Goal: Task Accomplishment & Management: Manage account settings

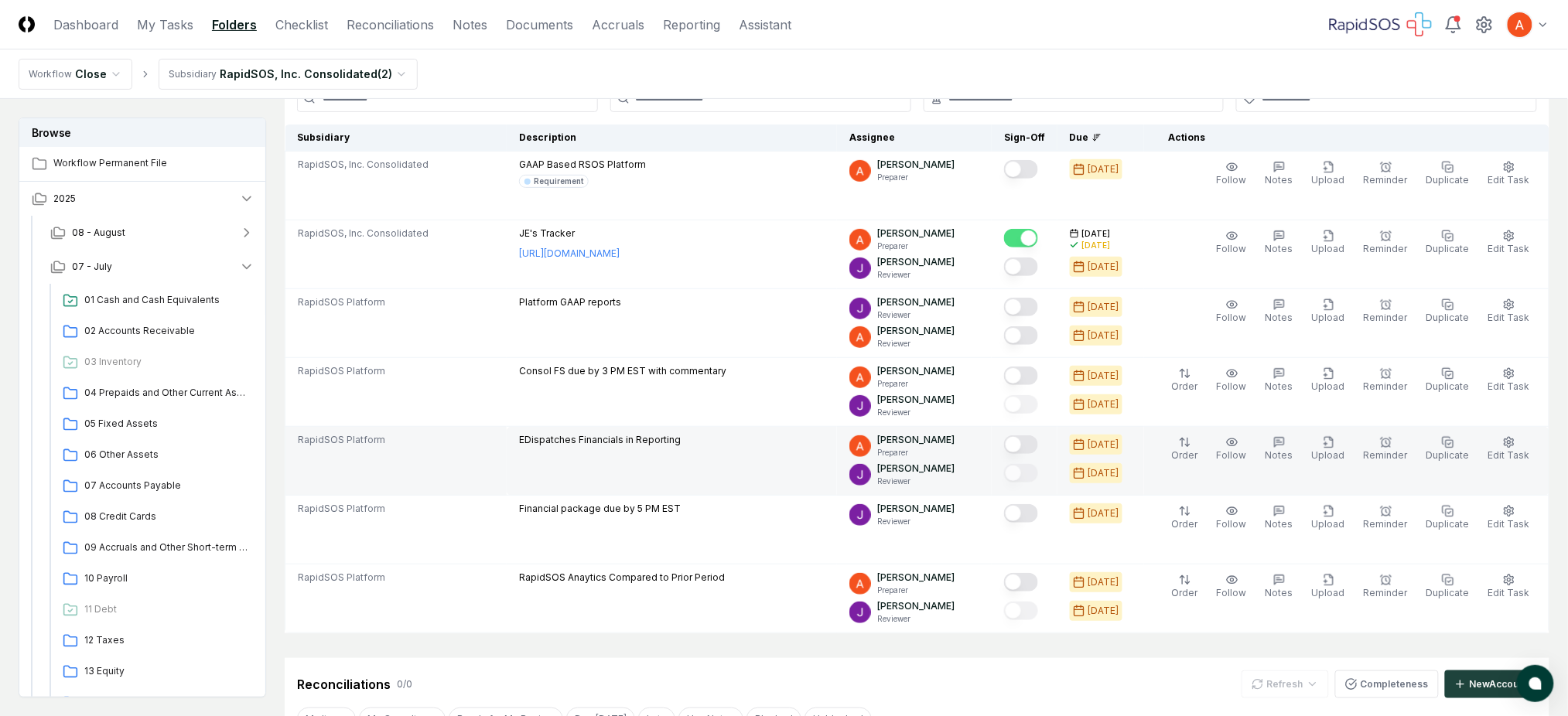
scroll to position [103, 0]
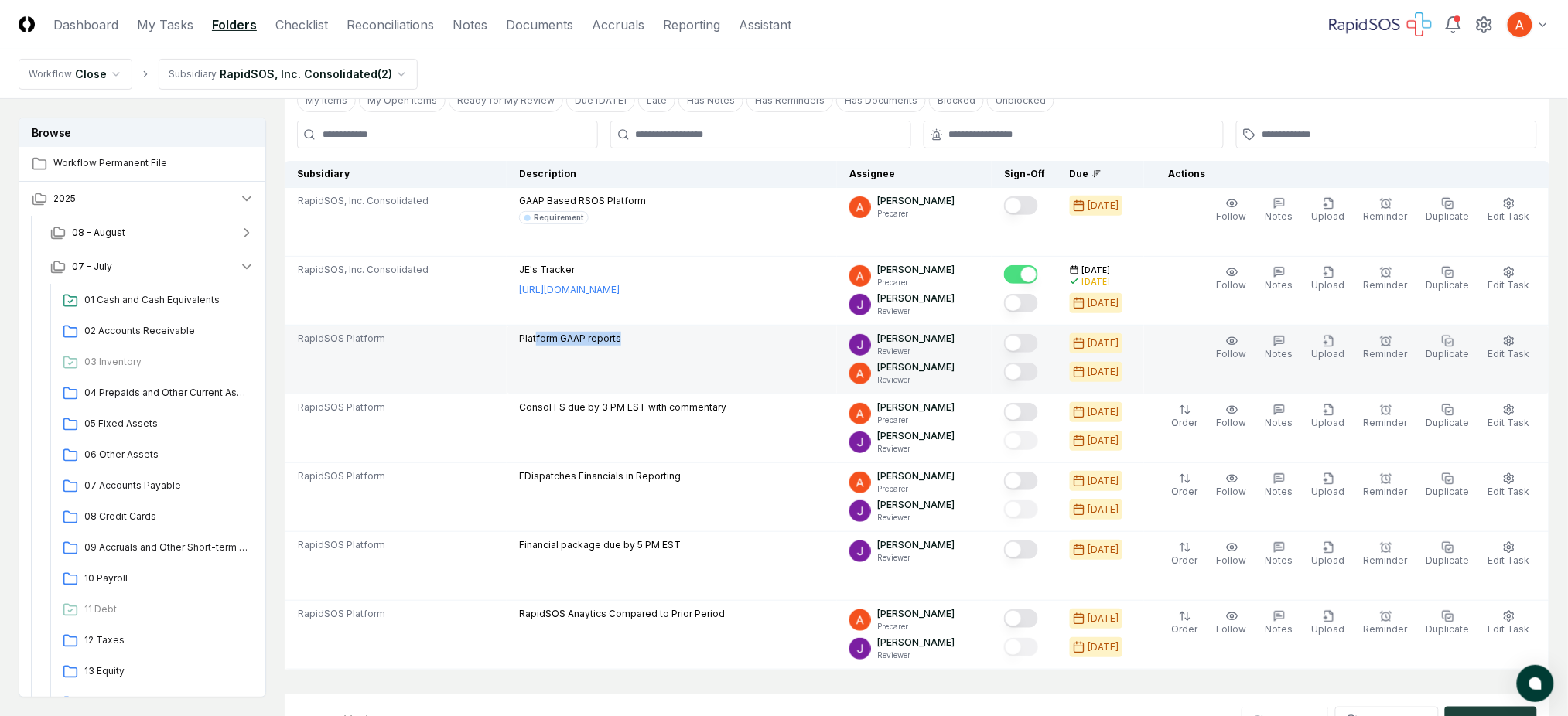
drag, startPoint x: 541, startPoint y: 331, endPoint x: 637, endPoint y: 342, distance: 96.6
click at [637, 342] on div "Platform GAAP reports" at bounding box center [672, 340] width 305 height 17
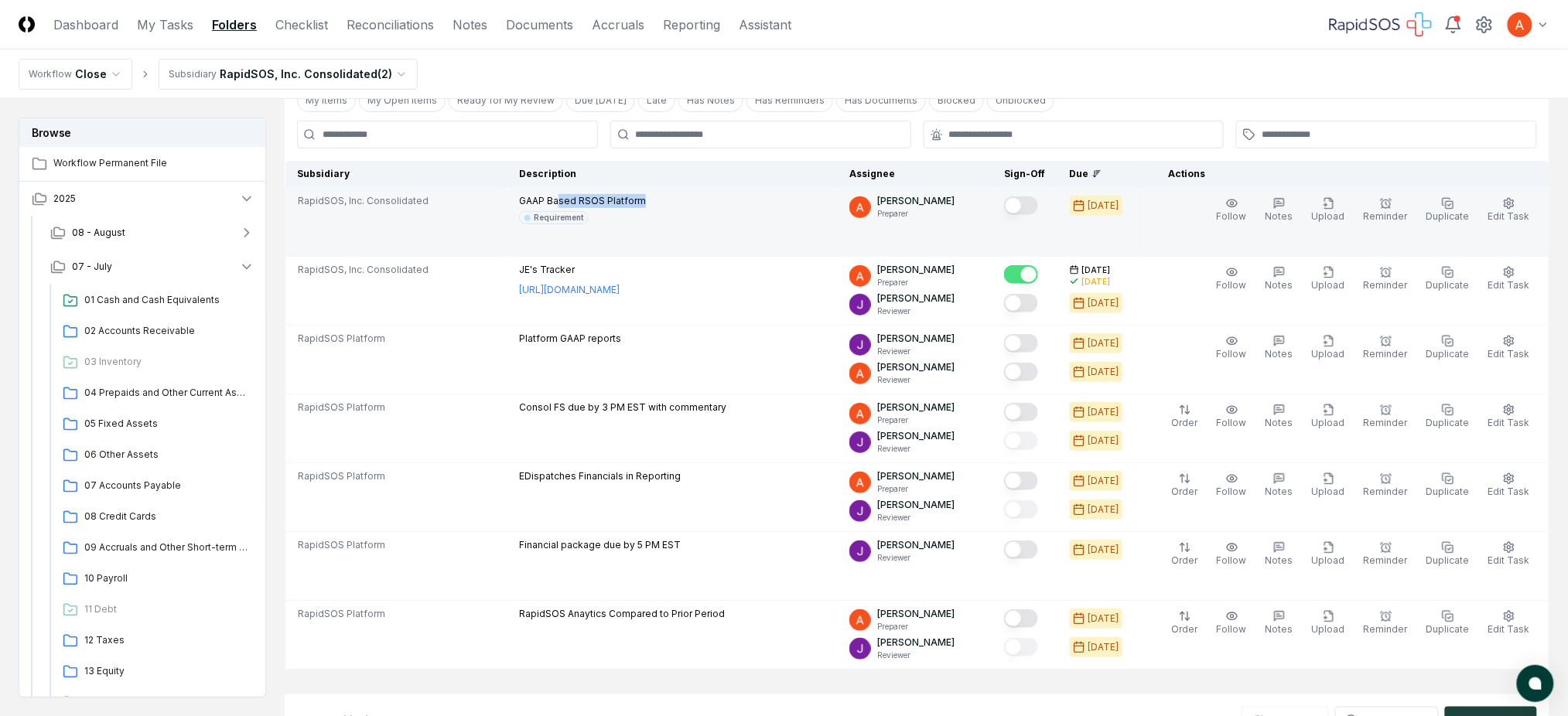
drag, startPoint x: 569, startPoint y: 197, endPoint x: 647, endPoint y: 199, distance: 78.0
click at [646, 199] on p "GAAP Based RSOS Platform" at bounding box center [583, 201] width 127 height 14
click at [707, 210] on div "GAAP Based RSOS Platform Requirement" at bounding box center [672, 210] width 305 height 30
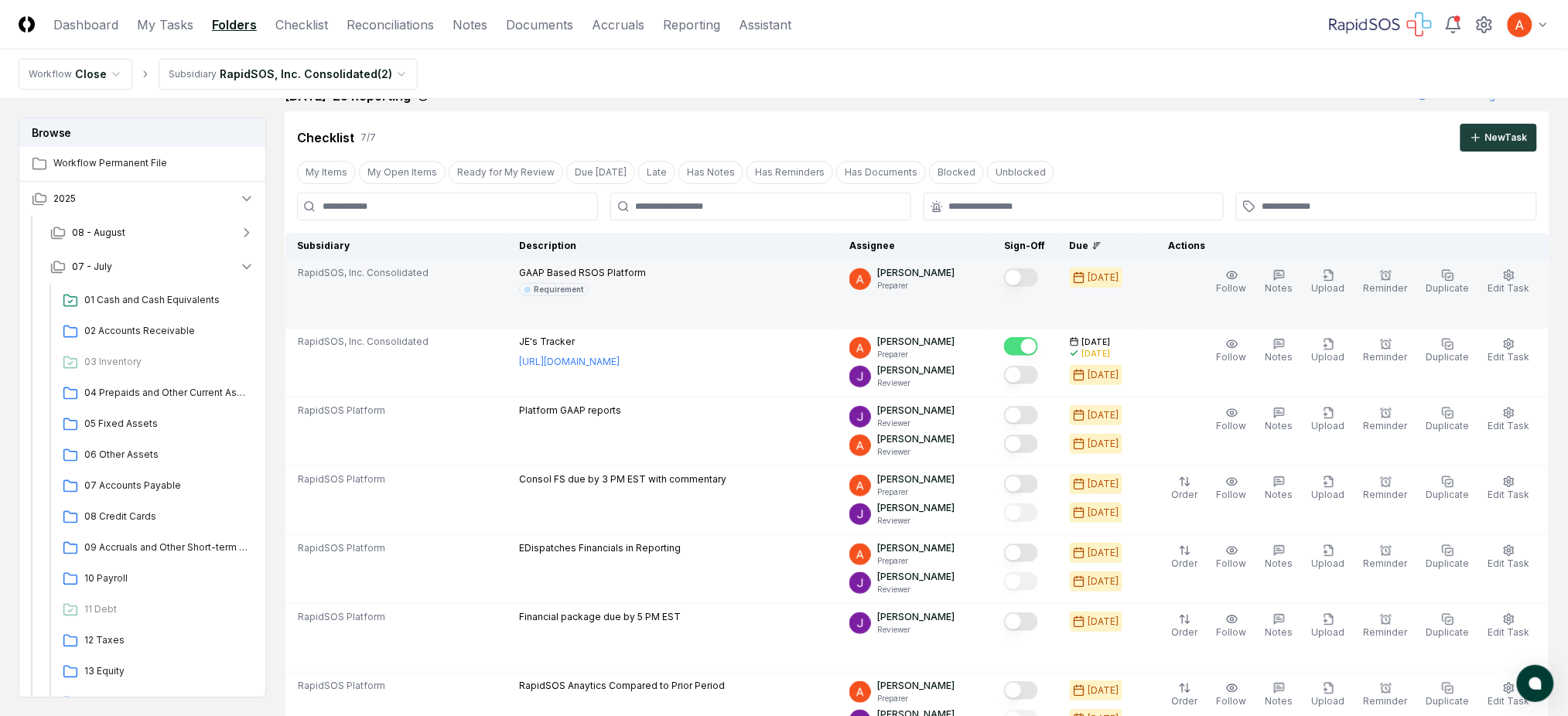
scroll to position [0, 0]
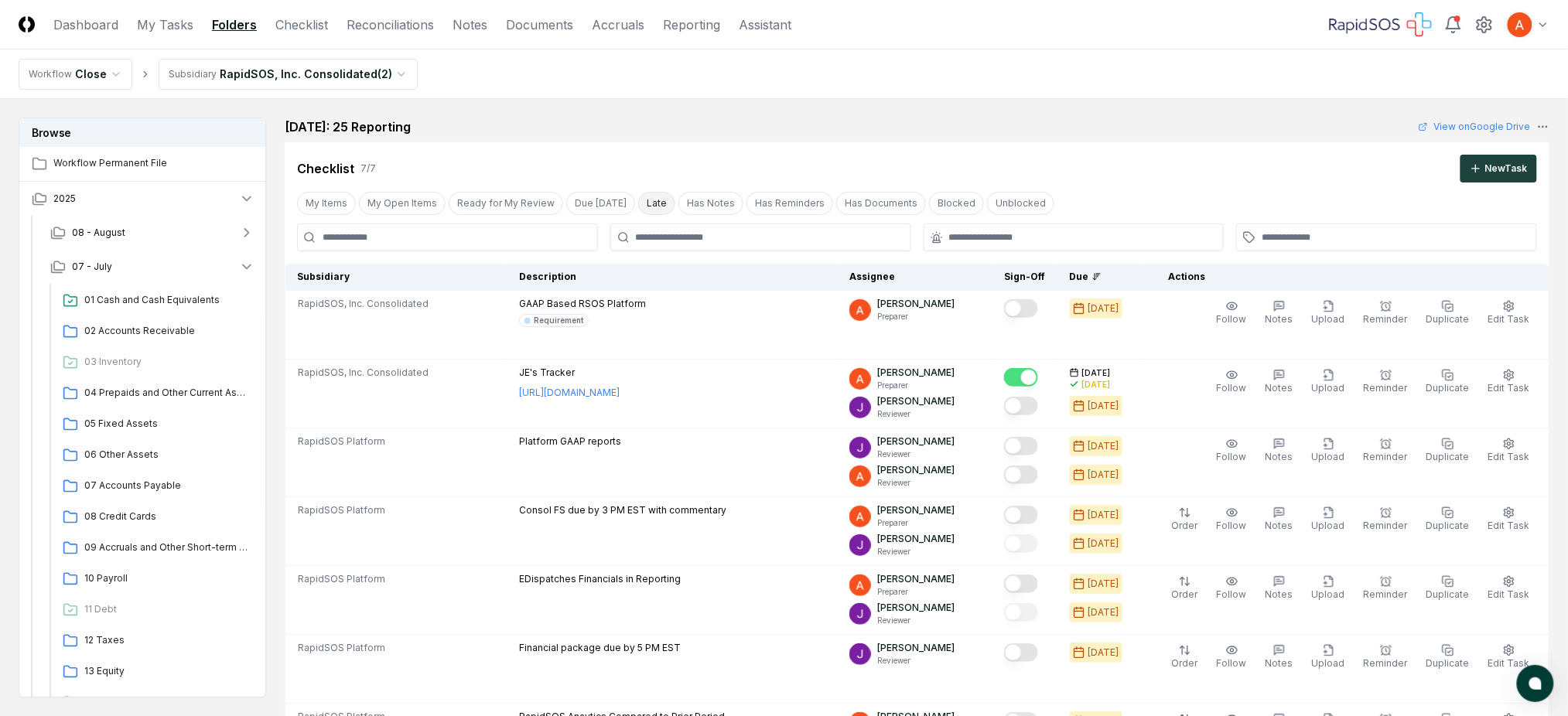
click at [645, 198] on button "Late" at bounding box center [656, 203] width 37 height 23
click at [303, 17] on link "Checklist" at bounding box center [302, 25] width 52 height 19
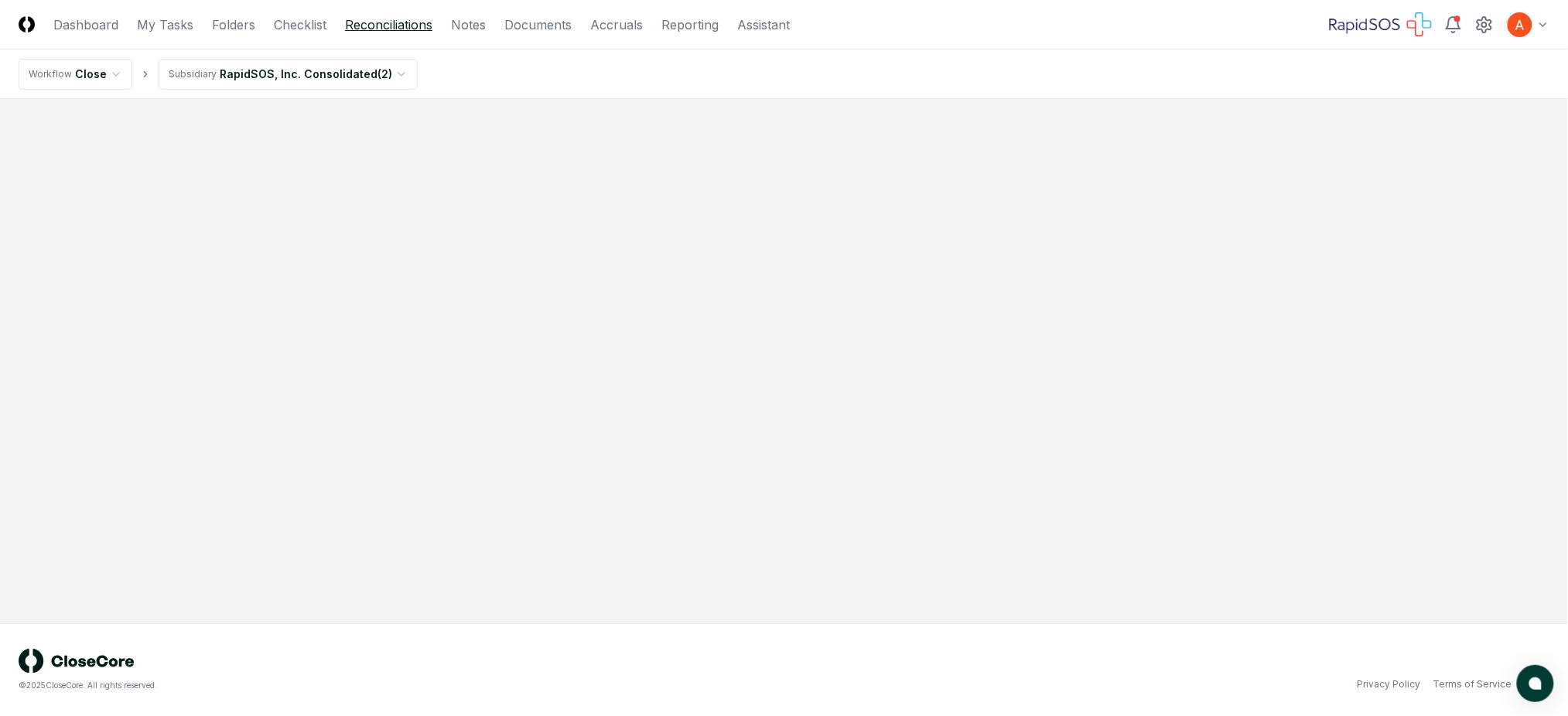
click at [359, 24] on link "Reconciliations" at bounding box center [388, 25] width 87 height 19
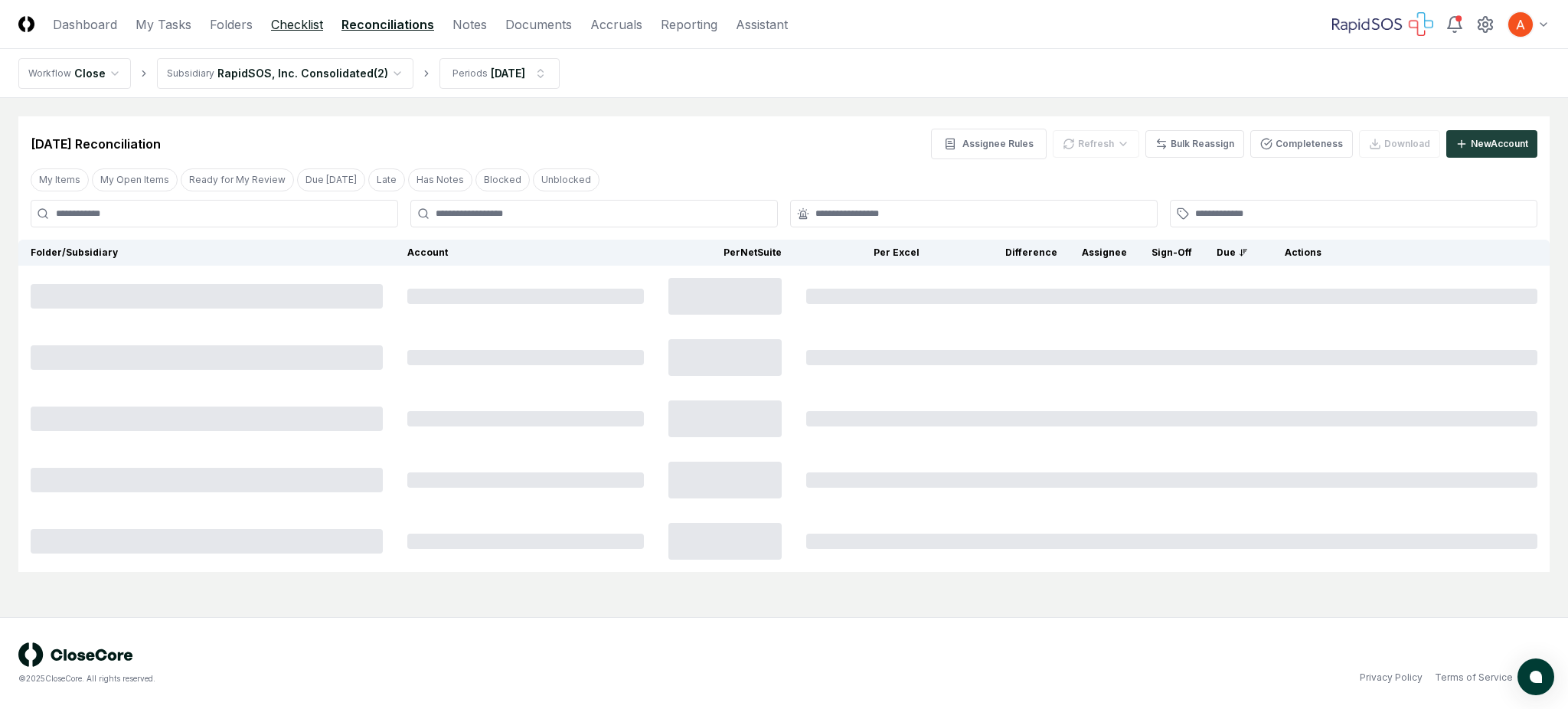
click at [303, 28] on link "Checklist" at bounding box center [297, 24] width 52 height 18
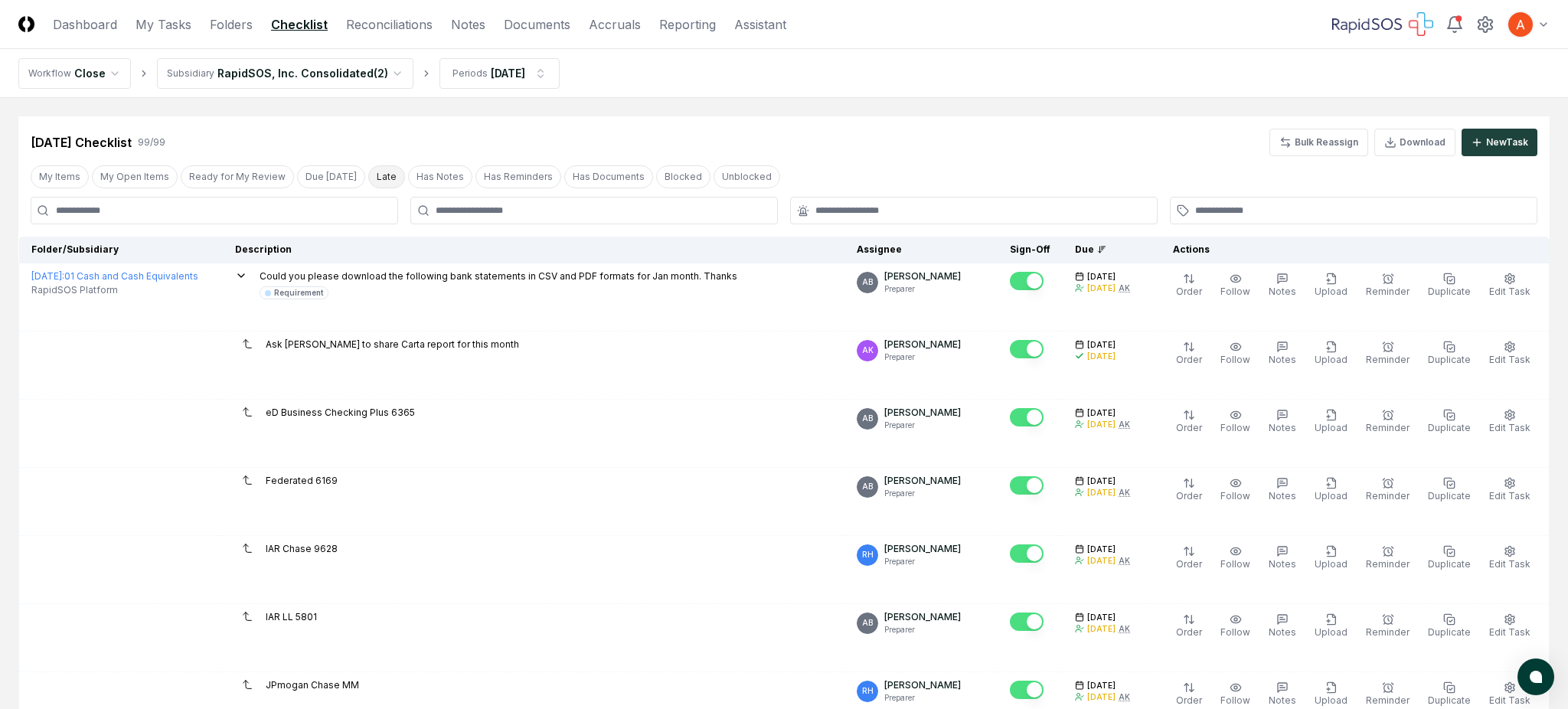
click at [375, 177] on button "Late" at bounding box center [387, 177] width 37 height 23
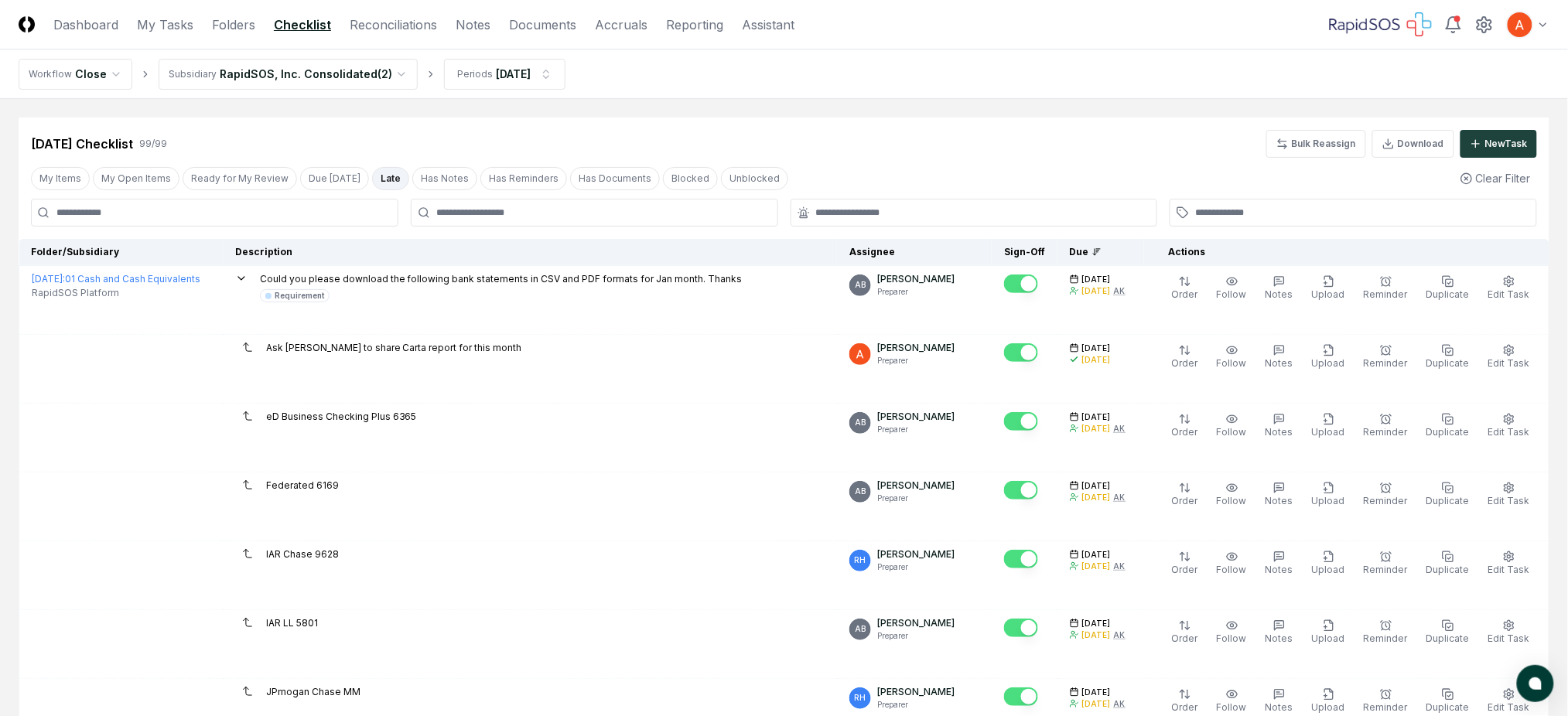
click at [379, 179] on button "Late" at bounding box center [391, 178] width 37 height 23
click at [372, 174] on button "Late" at bounding box center [391, 178] width 37 height 23
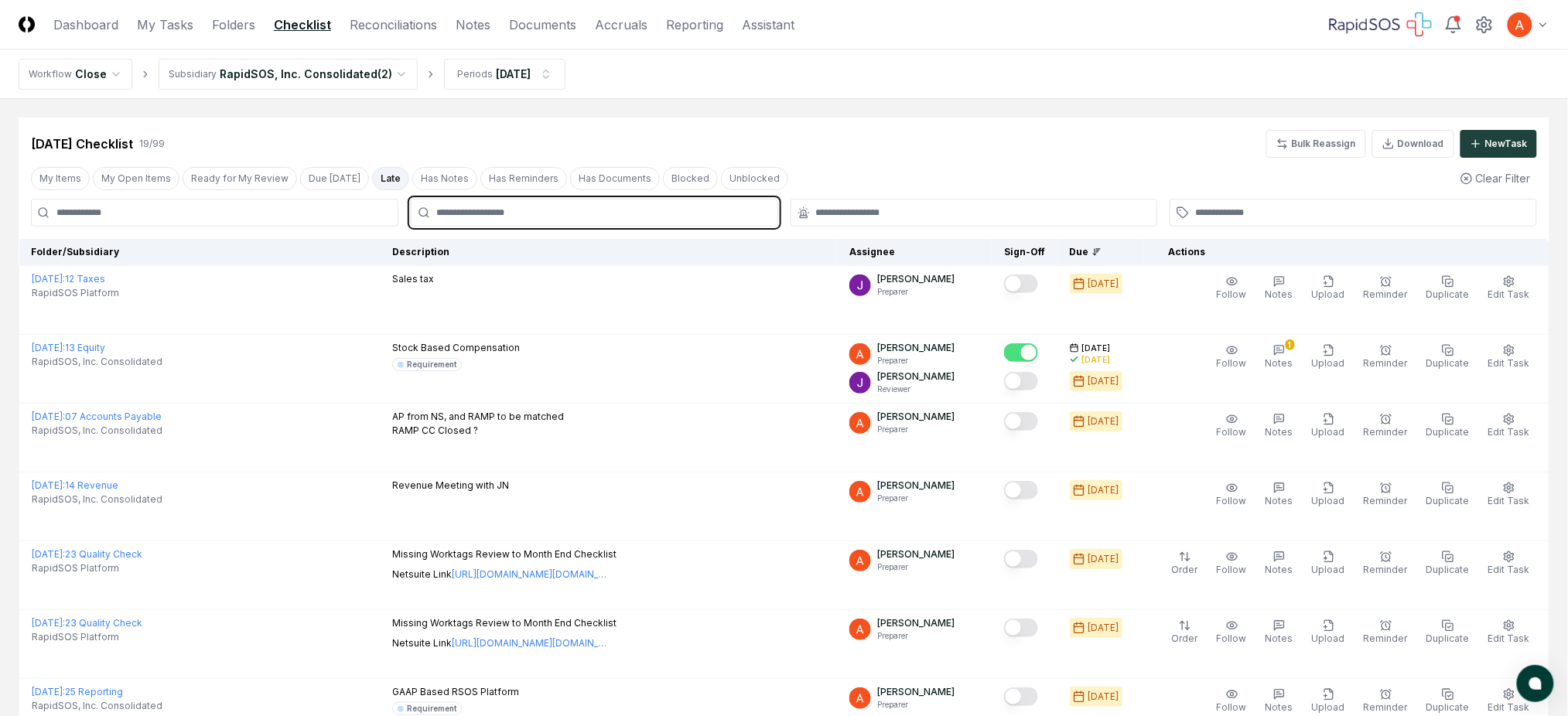
click at [513, 208] on input "text" at bounding box center [602, 212] width 332 height 14
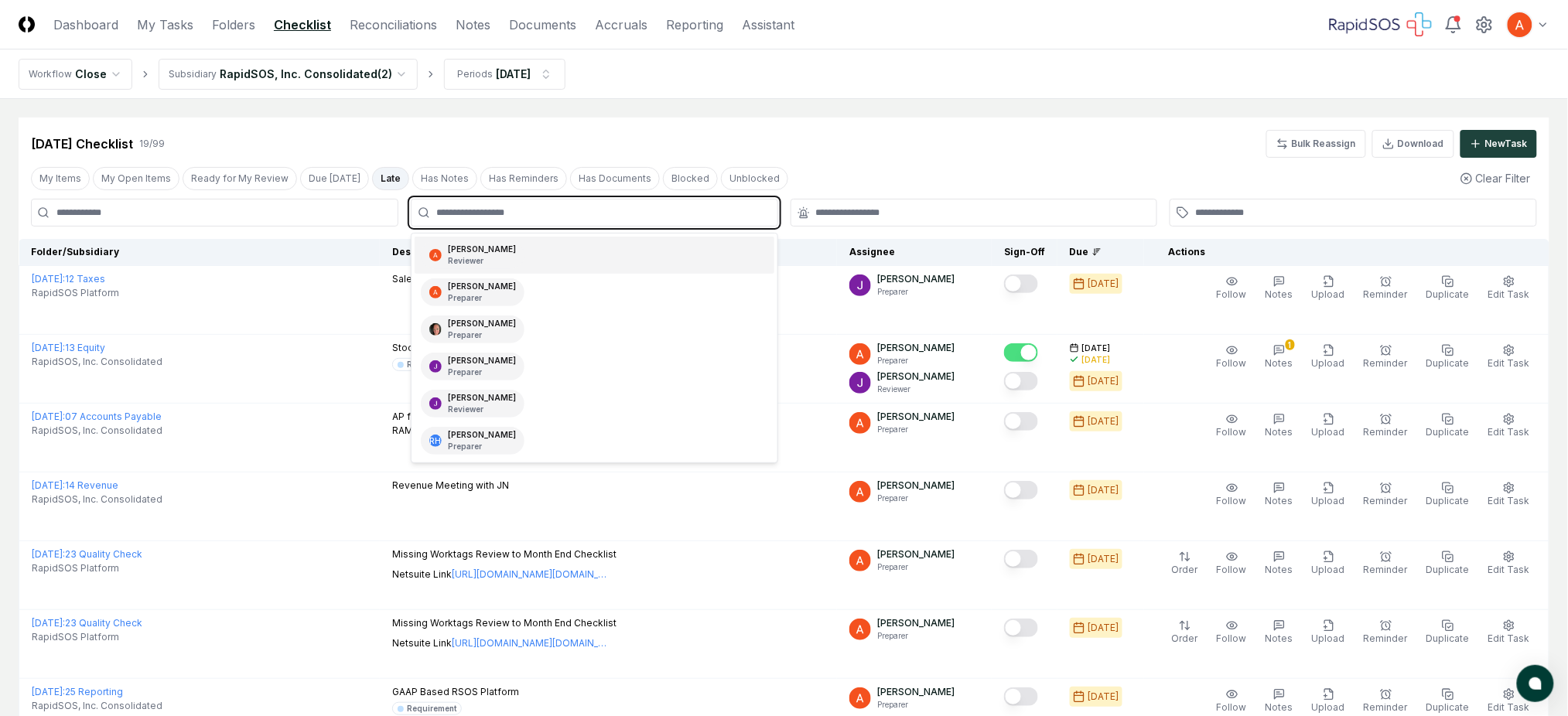
click at [496, 259] on div "[PERSON_NAME] Reviewer" at bounding box center [472, 254] width 104 height 28
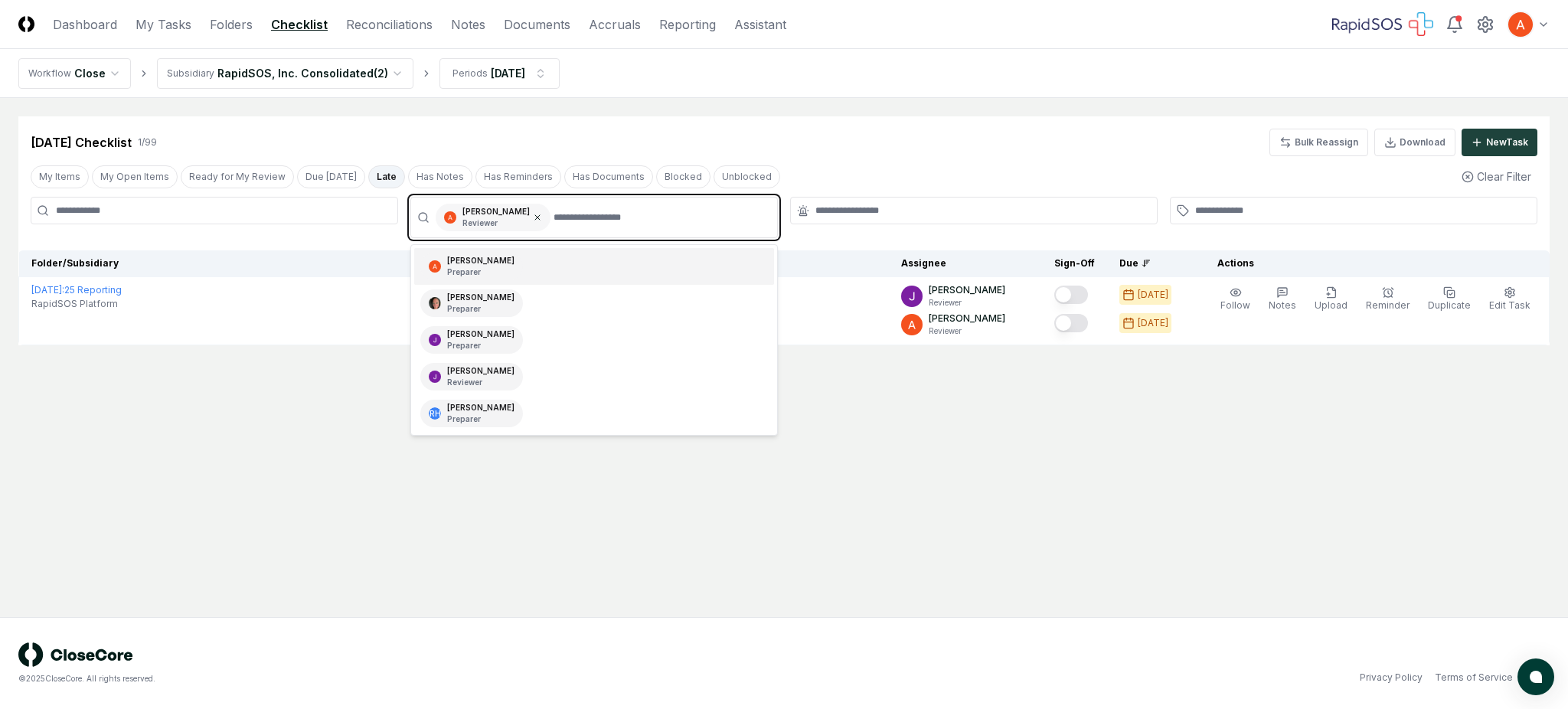
click at [535, 218] on icon at bounding box center [537, 217] width 4 height 4
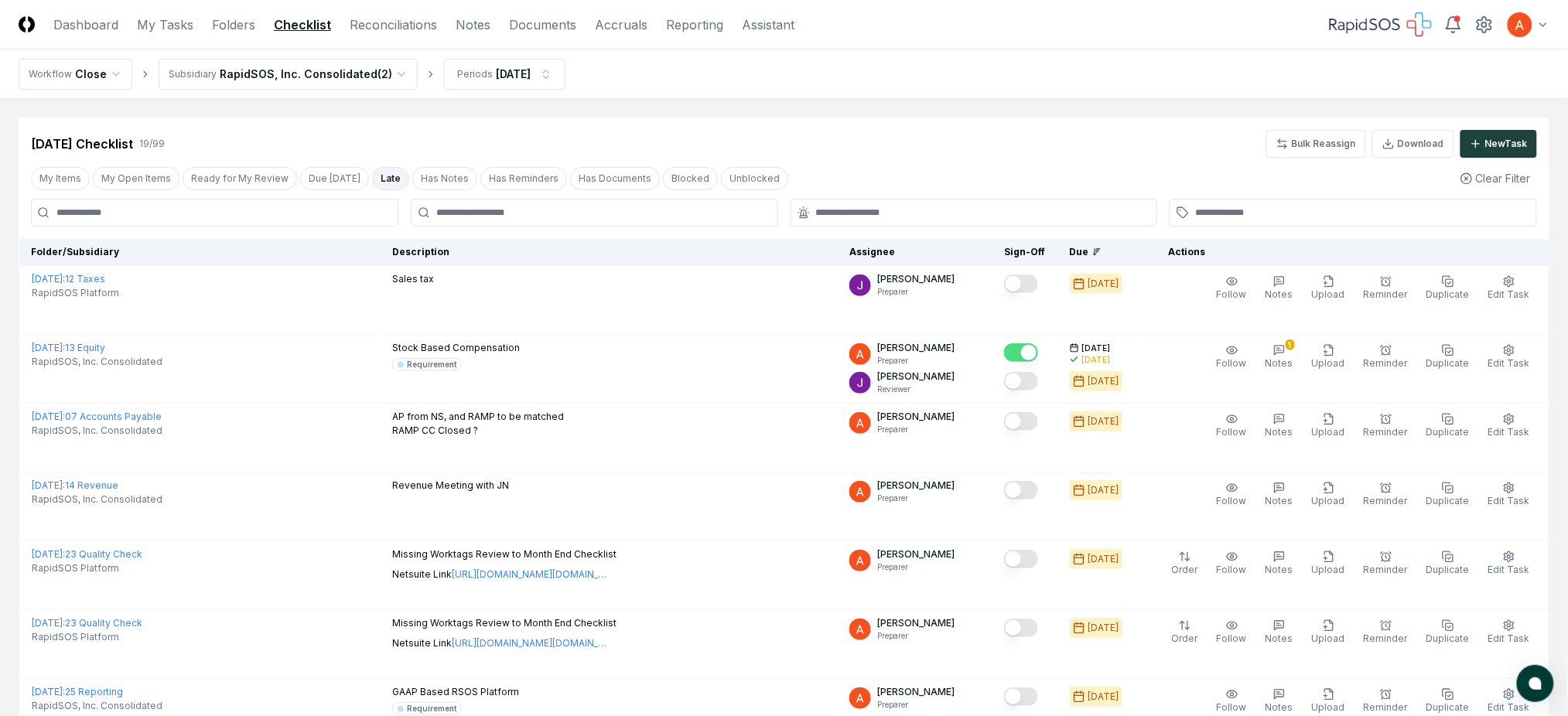
click at [305, 223] on input at bounding box center [215, 212] width 367 height 28
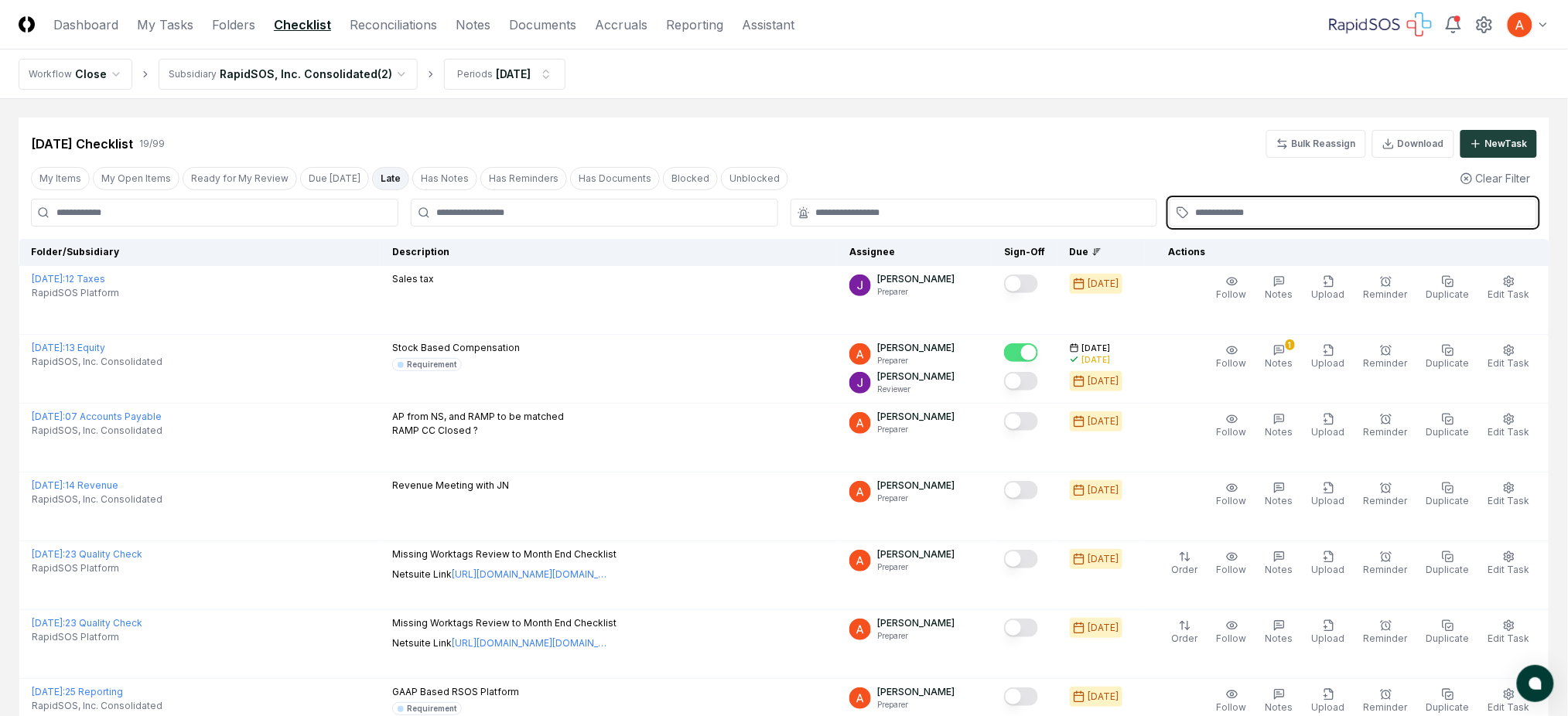
click at [1265, 212] on input "text" at bounding box center [1361, 212] width 332 height 14
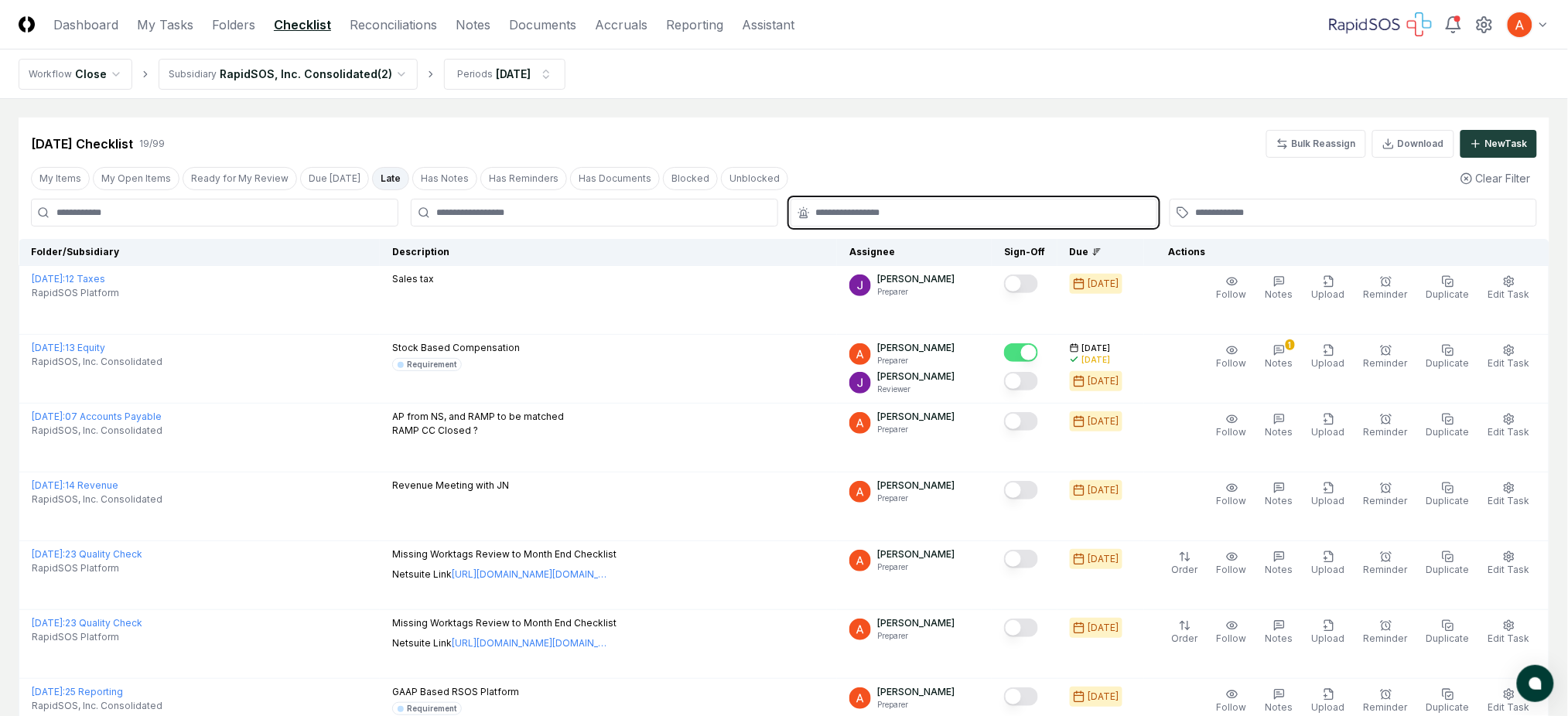
click at [922, 217] on input "text" at bounding box center [982, 212] width 332 height 14
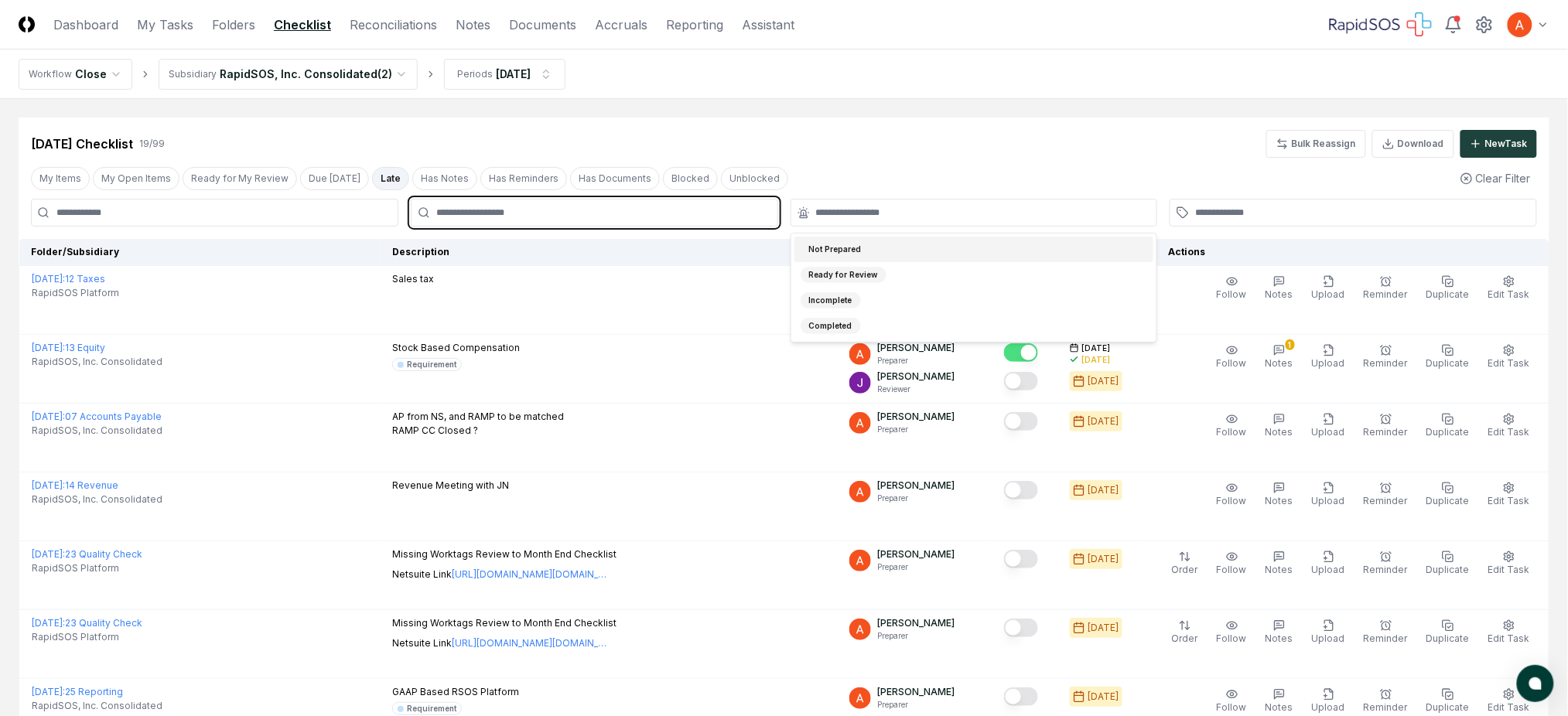
click at [612, 209] on input "text" at bounding box center [602, 212] width 332 height 14
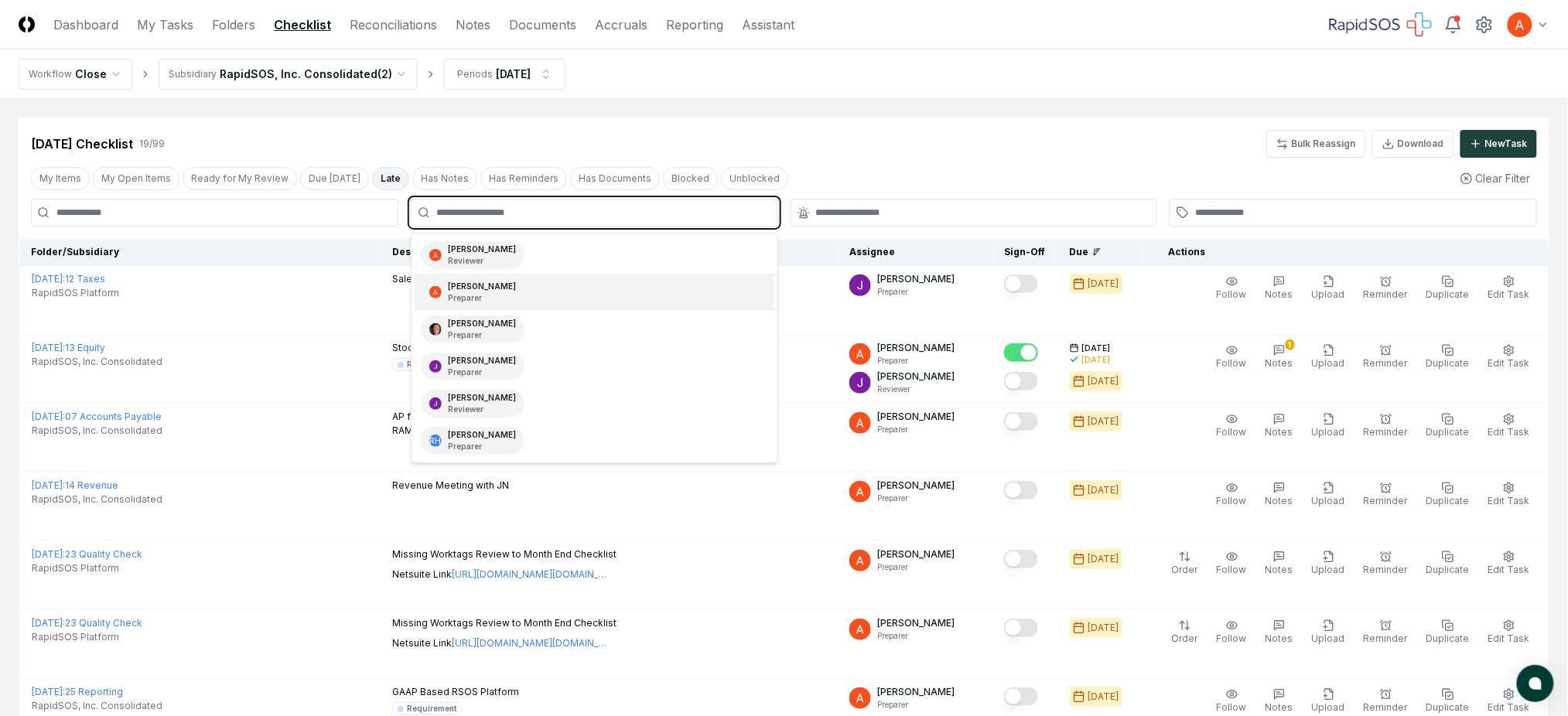
click at [520, 287] on div "[PERSON_NAME] Preparer" at bounding box center [594, 292] width 359 height 37
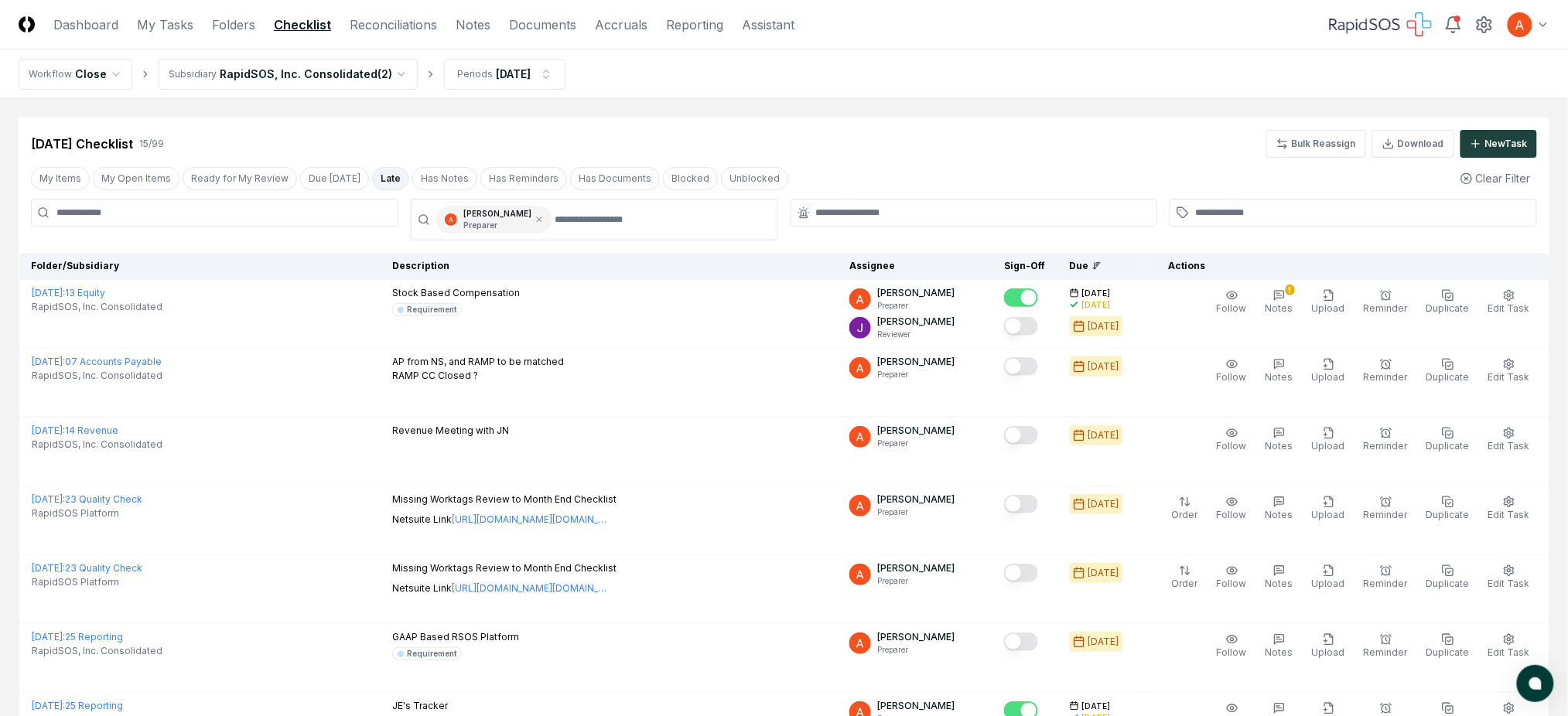
click at [900, 156] on div "[DATE] Checklist 15 / 99 Bulk Reassign Download New Task" at bounding box center [784, 144] width 1506 height 28
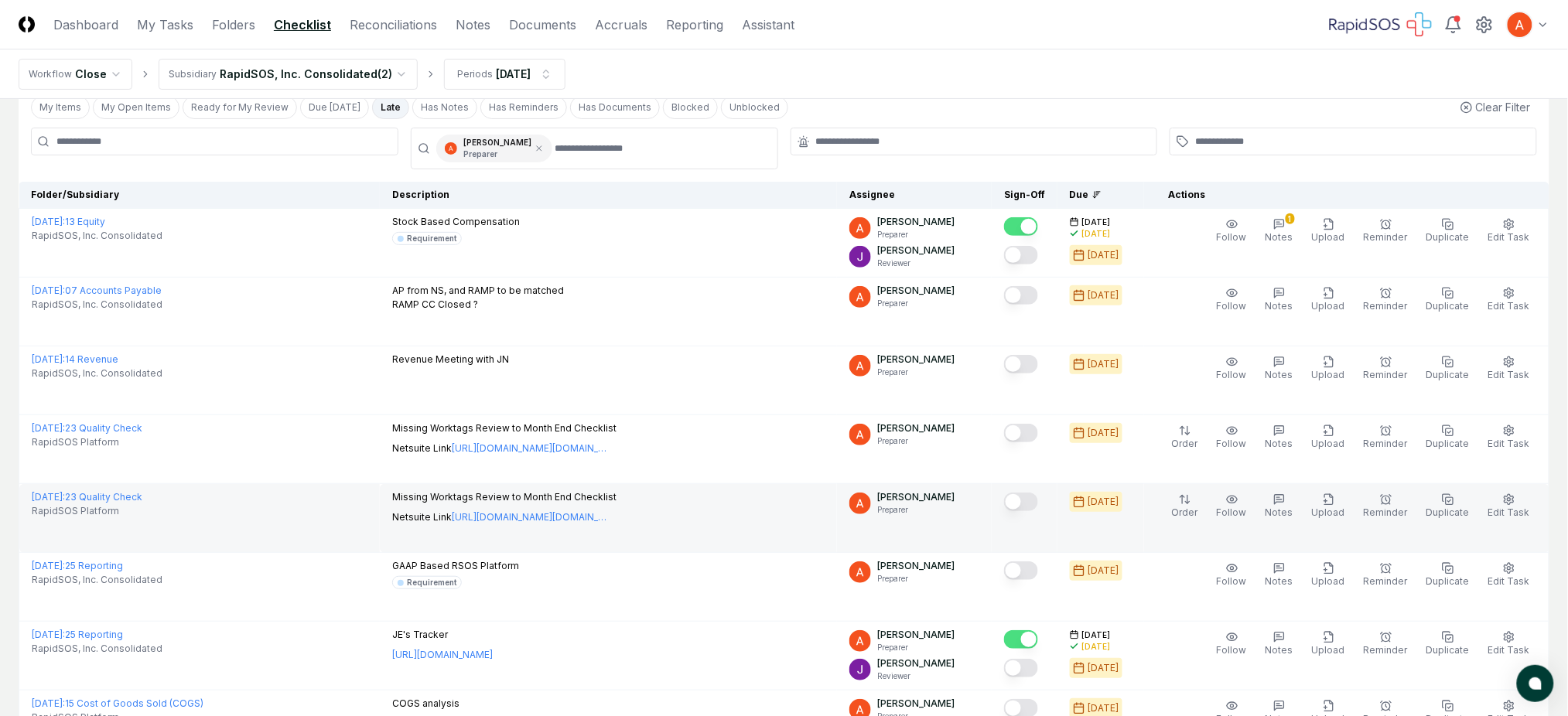
scroll to position [103, 0]
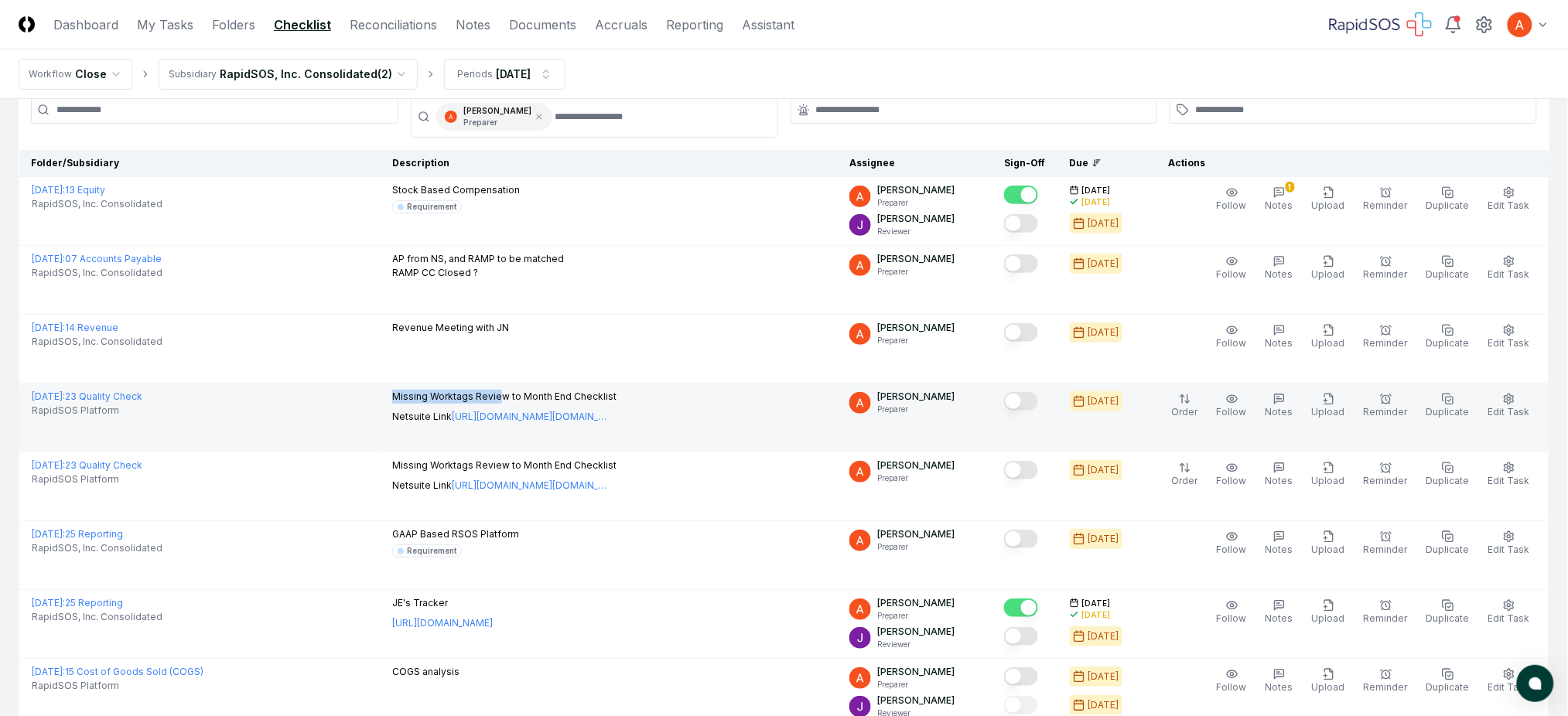
drag, startPoint x: 444, startPoint y: 394, endPoint x: 524, endPoint y: 393, distance: 80.0
click at [524, 393] on p "Missing Worktags Review to Month End Checklist" at bounding box center [504, 396] width 224 height 14
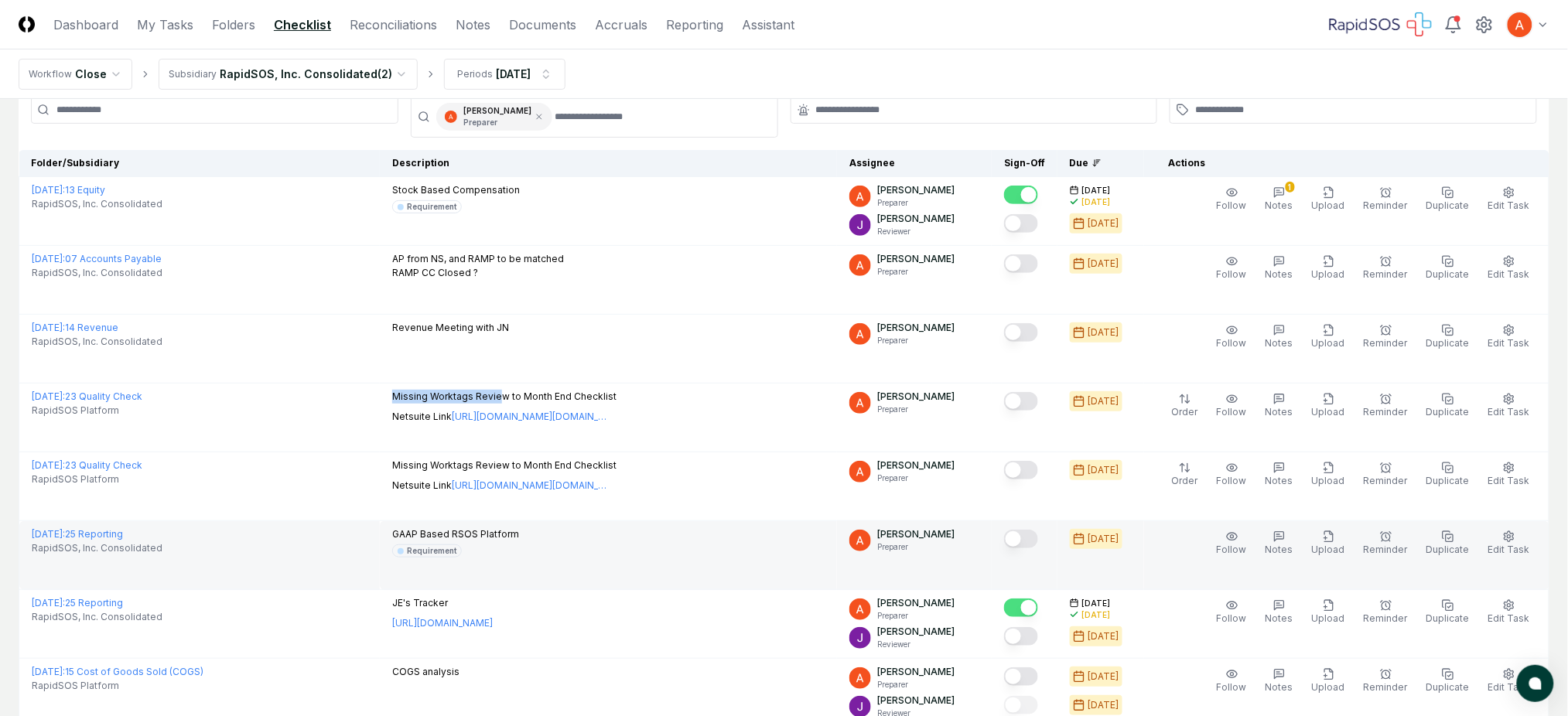
scroll to position [205, 0]
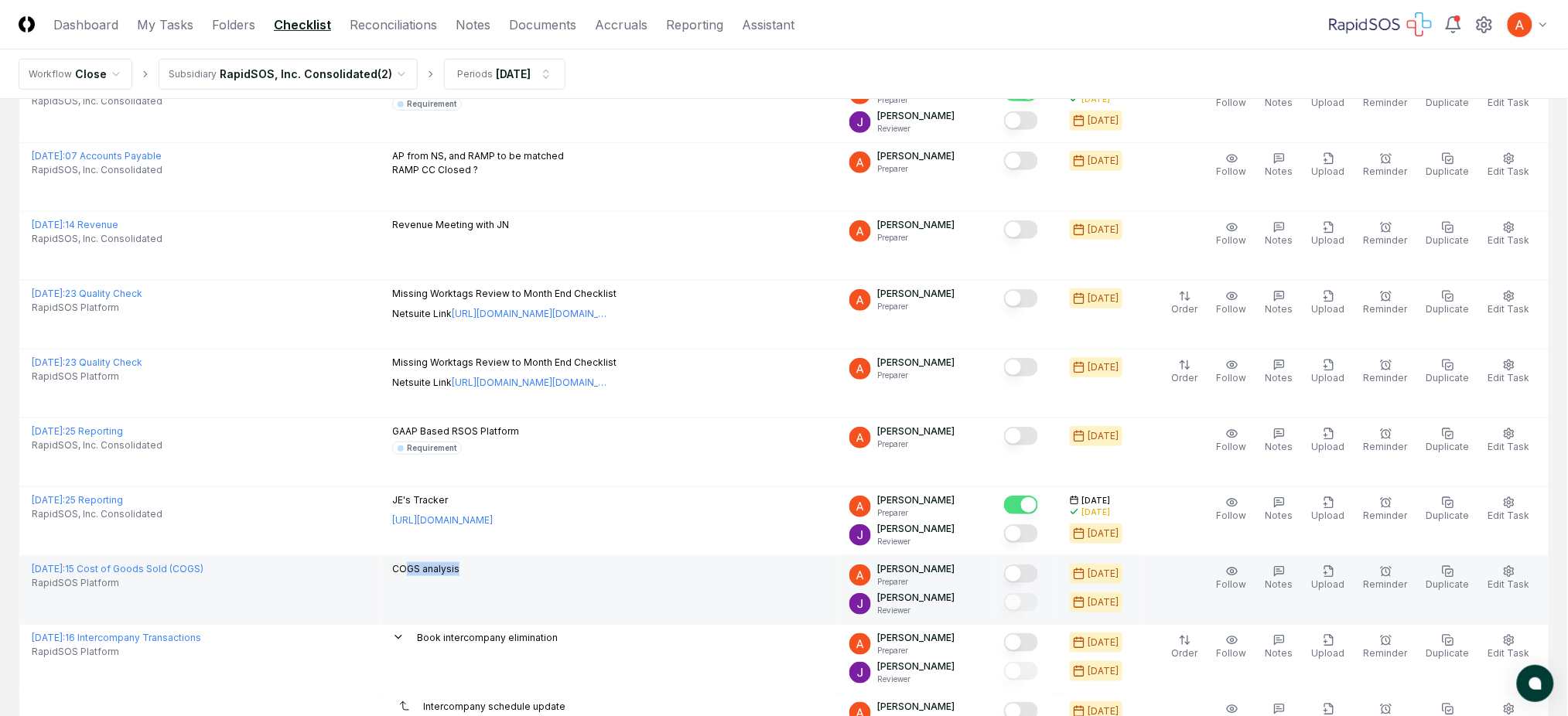
drag, startPoint x: 434, startPoint y: 574, endPoint x: 538, endPoint y: 577, distance: 104.0
click at [528, 575] on div "COGS analysis" at bounding box center [608, 571] width 432 height 17
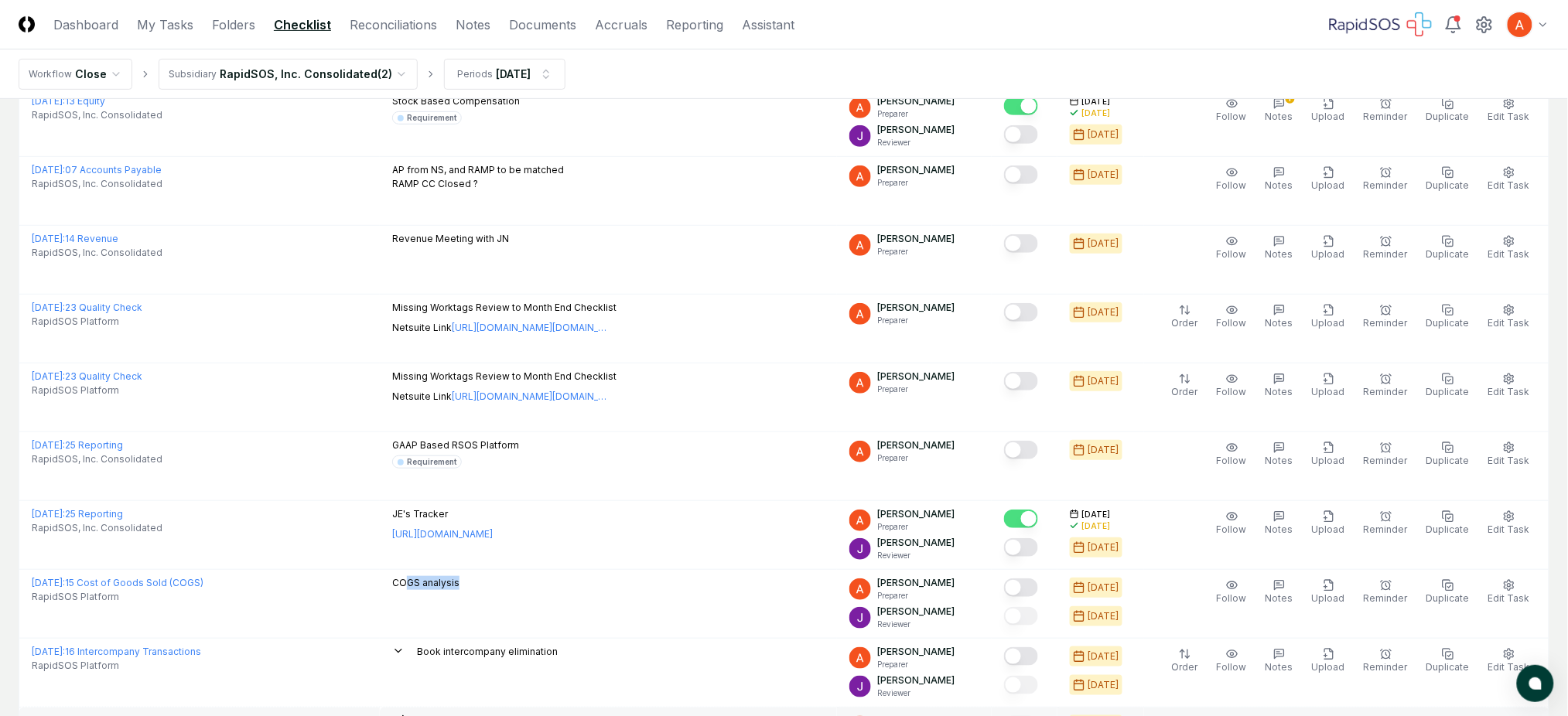
scroll to position [89, 0]
